Goal: Transaction & Acquisition: Purchase product/service

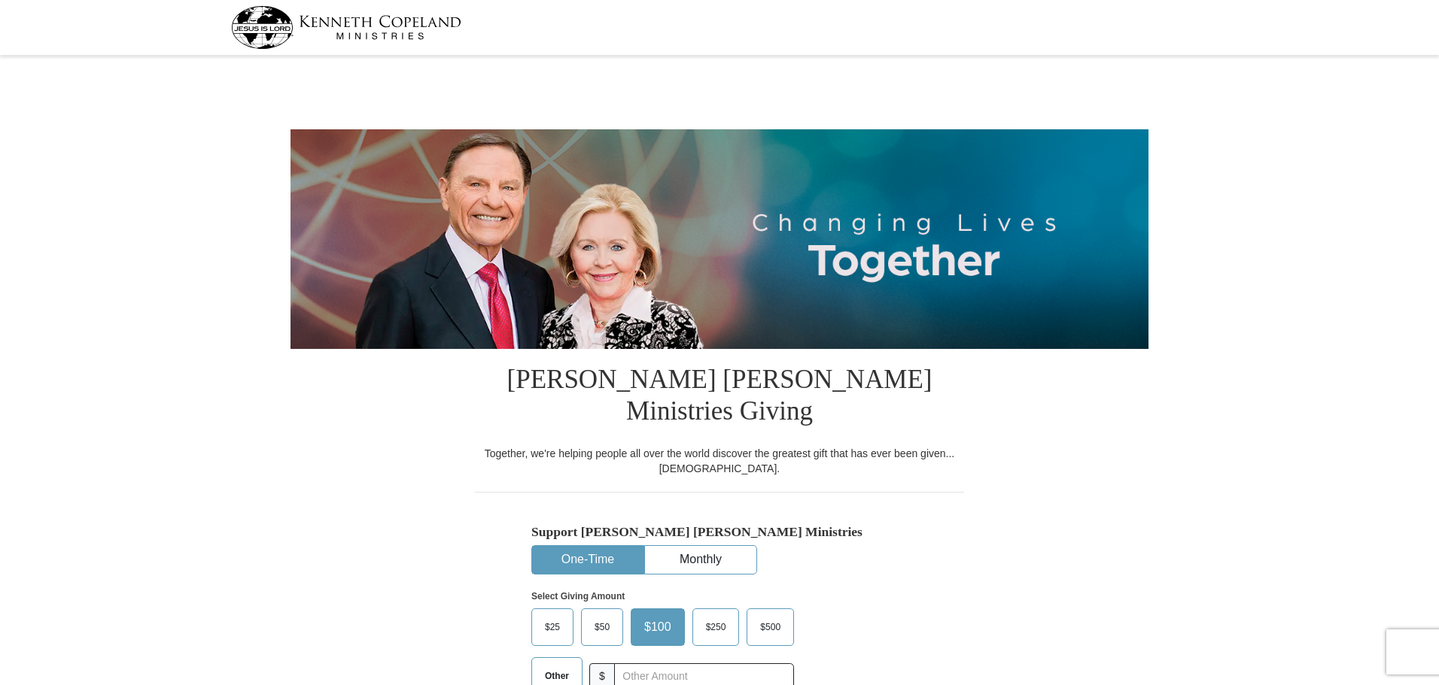
select select "AR"
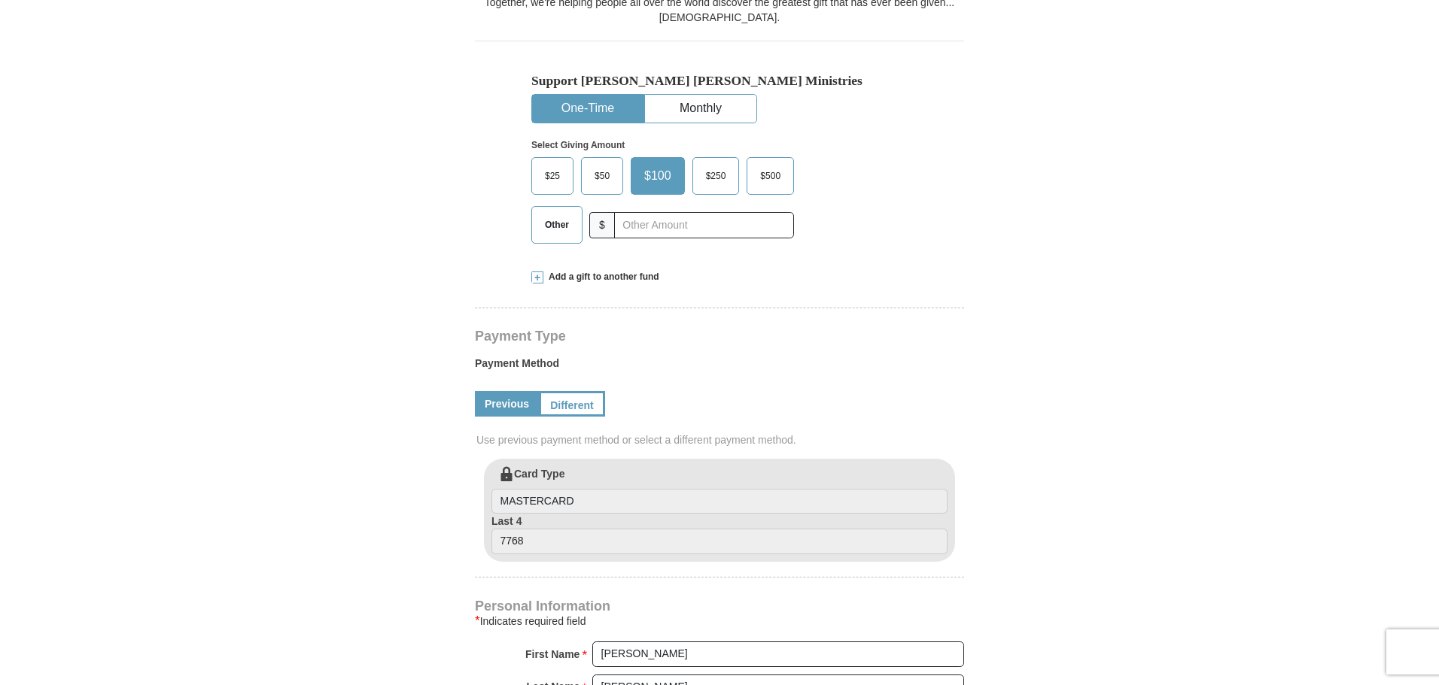
scroll to position [451, 0]
click at [585, 95] on button "One-Time" at bounding box center [587, 109] width 111 height 28
drag, startPoint x: 637, startPoint y: 199, endPoint x: 668, endPoint y: 198, distance: 30.9
click at [637, 212] on input "text" at bounding box center [703, 225] width 167 height 26
type input "30.00"
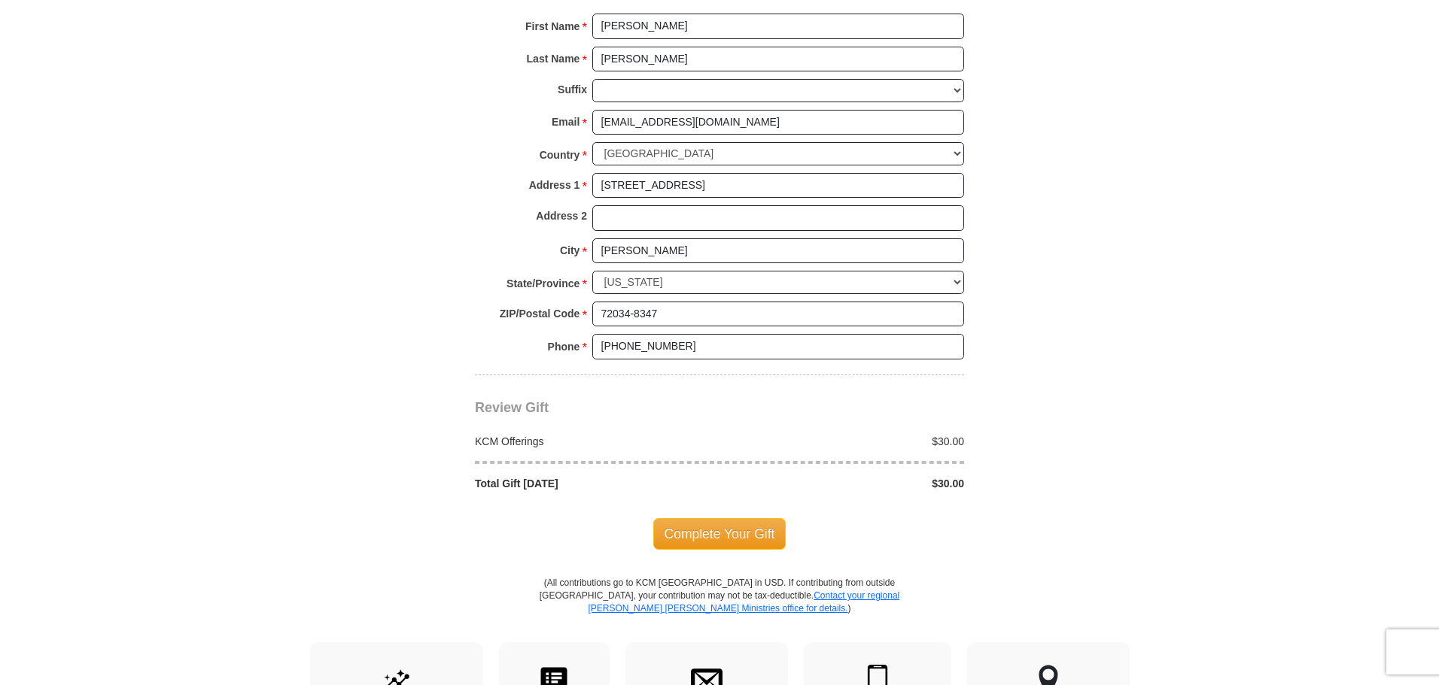
scroll to position [1129, 0]
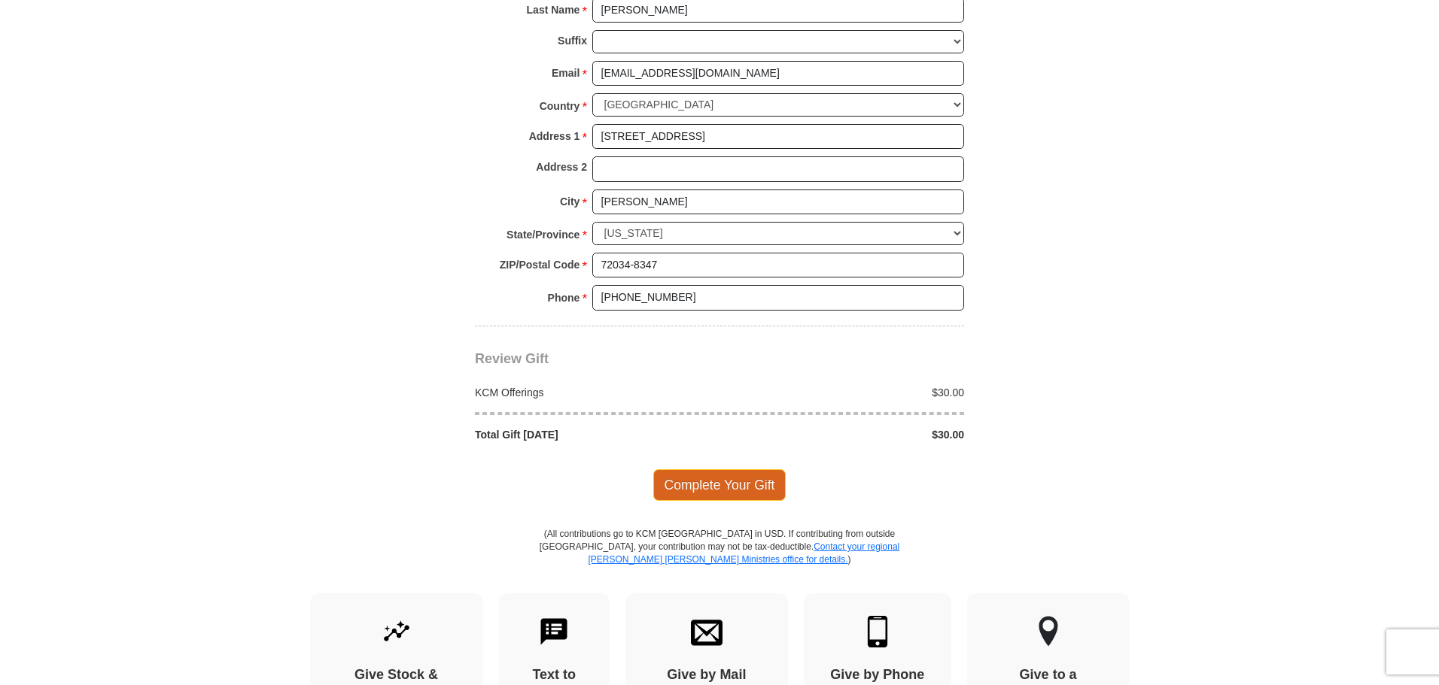
click at [756, 469] on span "Complete Your Gift" at bounding box center [719, 485] width 133 height 32
